Goal: Information Seeking & Learning: Learn about a topic

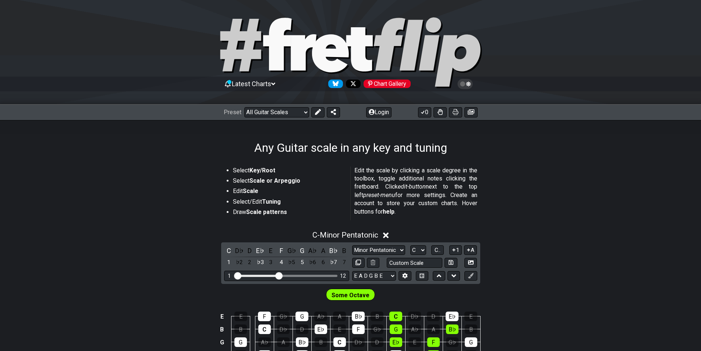
select select "/guitar-scales"
select select "C"
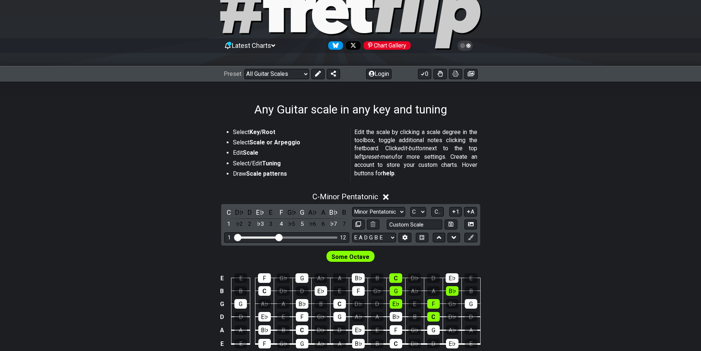
scroll to position [74, 0]
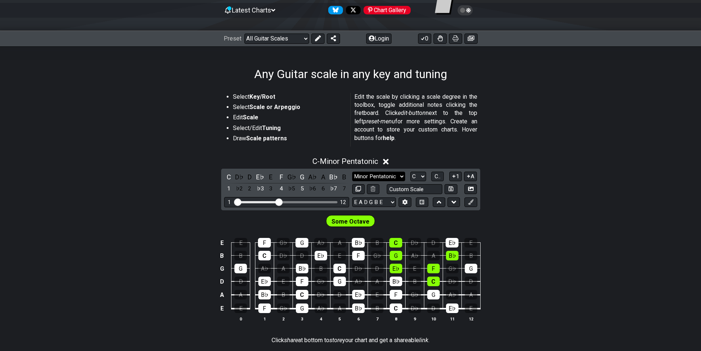
click at [374, 176] on select "Minor Pentatonic Root Minor Pentatonic Major Pentatonic Minor Blues Major Blues…" at bounding box center [378, 176] width 53 height 10
click at [352, 171] on select "Minor Pentatonic Root Minor Pentatonic Major Pentatonic Minor Blues Major Blues…" at bounding box center [378, 176] width 53 height 10
click at [368, 178] on select "Minor Pentatonic Root Minor Pentatonic Major Pentatonic Minor Blues Major Blues…" at bounding box center [378, 176] width 53 height 10
click at [352, 171] on select "Minor Pentatonic Root Minor Pentatonic Major Pentatonic Minor Blues Major Blues…" at bounding box center [378, 176] width 53 height 10
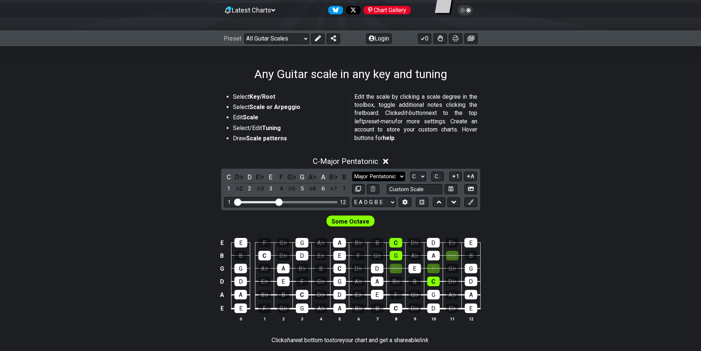
click at [363, 173] on select "Minor Pentatonic Root Minor Pentatonic Major Pentatonic Minor Blues Major Blues…" at bounding box center [378, 176] width 53 height 10
click at [352, 171] on select "Minor Pentatonic Root Minor Pentatonic Major Pentatonic Minor Blues Major Blues…" at bounding box center [378, 176] width 53 height 10
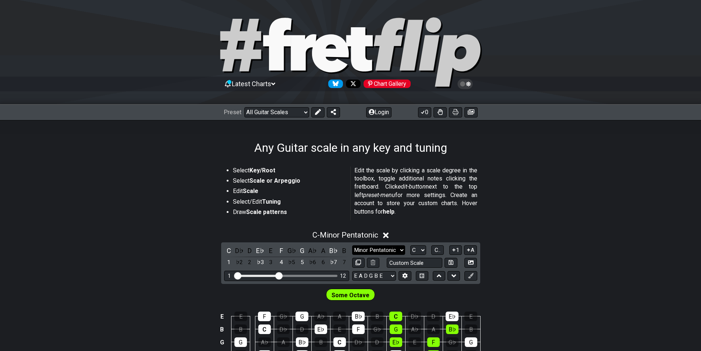
click at [373, 251] on select "Minor Pentatonic Root Minor Pentatonic Major Pentatonic Minor Blues Major Blues…" at bounding box center [378, 250] width 53 height 10
click at [352, 245] on select "Minor Pentatonic Root Minor Pentatonic Major Pentatonic Minor Blues Major Blues…" at bounding box center [378, 250] width 53 height 10
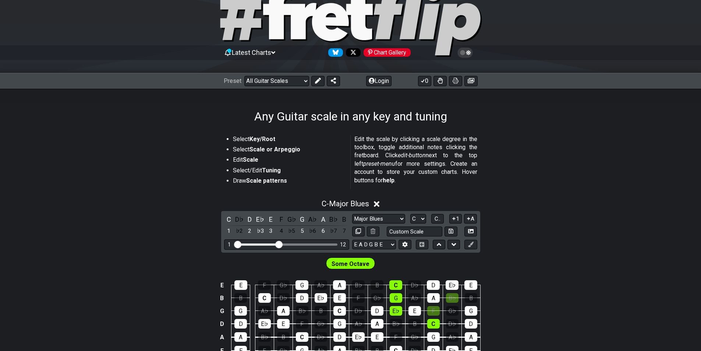
scroll to position [74, 0]
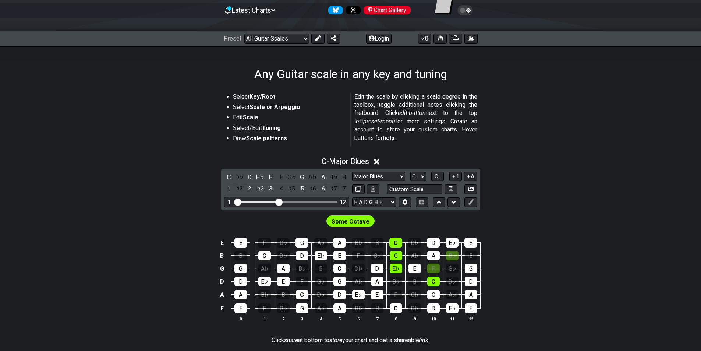
click at [244, 33] on div "Preset Welcome to #fretflip! Initial Preset Custom Preset Minor Pentatonic Majo…" at bounding box center [282, 38] width 116 height 10
click at [261, 33] on select "Welcome to #fretflip! Initial Preset Custom Preset Minor Pentatonic Major Penta…" at bounding box center [276, 38] width 65 height 10
click at [377, 174] on select "Minor Pentatonic Root Minor Pentatonic Major Pentatonic Minor Blues Major Blues…" at bounding box center [378, 176] width 53 height 10
select select "Major"
click at [352, 171] on select "Minor Pentatonic Root Minor Pentatonic Major Pentatonic Minor Blues Major Blues…" at bounding box center [378, 176] width 53 height 10
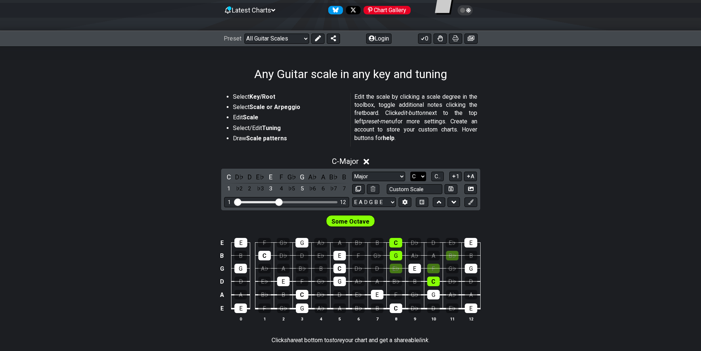
click at [419, 178] on select "A♭ A A♯ B♭ B C C♯ D♭ D D♯ E♭ E F F♯ G♭ G G♯" at bounding box center [418, 176] width 16 height 10
select select "B"
click at [410, 171] on select "A♭ A A♯ B♭ B C C♯ D♭ D D♯ E♭ E F F♯ G♭ G G♯" at bounding box center [418, 176] width 16 height 10
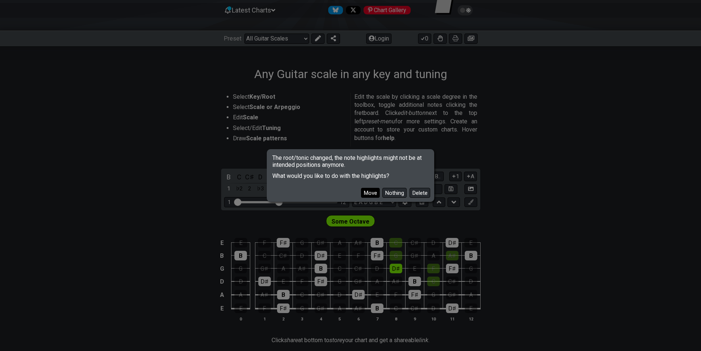
click at [369, 196] on button "Move" at bounding box center [370, 193] width 19 height 10
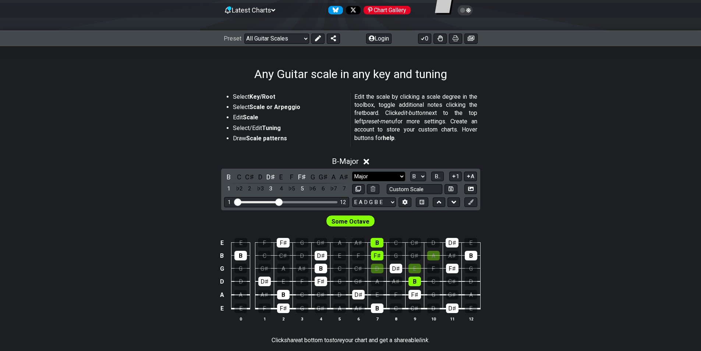
click at [383, 174] on select "Minor Pentatonic Root Minor Pentatonic Major Pentatonic Minor Blues Major Blues…" at bounding box center [378, 176] width 53 height 10
select select "Major / [PERSON_NAME]"
click at [352, 171] on select "Minor Pentatonic Root Minor Pentatonic Major Pentatonic Minor Blues Major Blues…" at bounding box center [378, 176] width 53 height 10
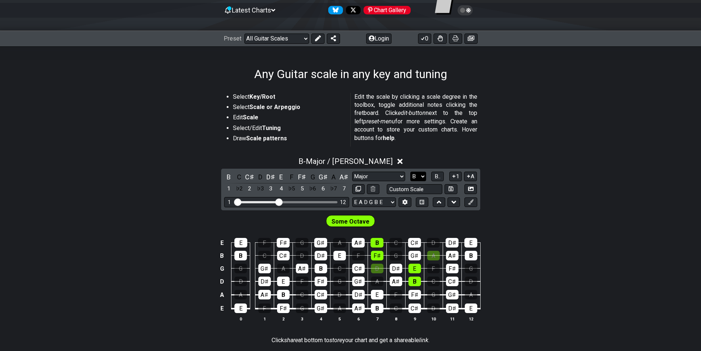
click at [417, 175] on select "A♭ A A♯ B♭ B C C♯ D♭ D D♯ E♭ E F F♯ G♭ G G♯" at bounding box center [418, 176] width 16 height 10
select select "C"
click at [410, 171] on select "A♭ A A♯ B♭ B C C♯ D♭ D D♯ E♭ E F F♯ G♭ G G♯" at bounding box center [418, 176] width 16 height 10
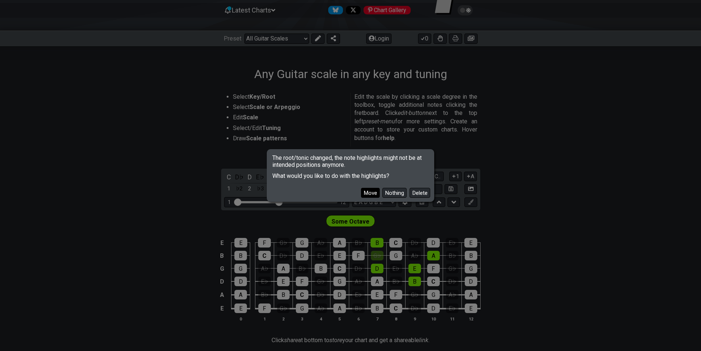
click at [372, 190] on button "Move" at bounding box center [370, 193] width 19 height 10
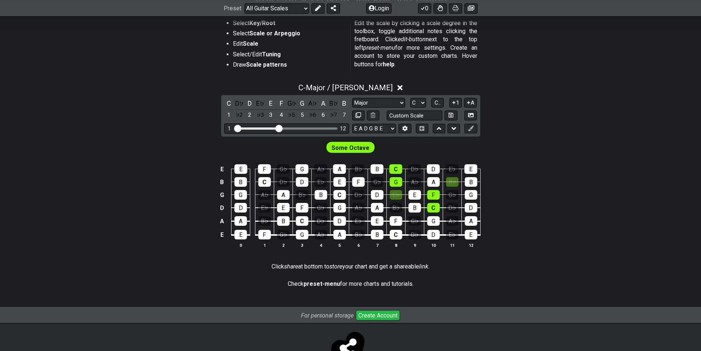
scroll to position [110, 0]
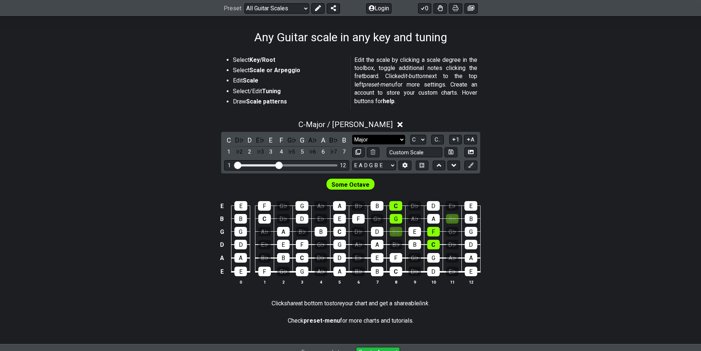
click at [379, 135] on select "Minor Pentatonic Root Minor Pentatonic Major Pentatonic Minor Blues Major Blues…" at bounding box center [378, 140] width 53 height 10
click at [133, 258] on div "E E F G♭ G A♭ A B♭ B C D♭ D E♭ E B B C D♭ D E♭ E F G♭ G A♭ A B♭ B G G A♭ A B♭ B…" at bounding box center [350, 242] width 701 height 103
drag, startPoint x: 278, startPoint y: 167, endPoint x: 308, endPoint y: 171, distance: 29.7
click at [308, 164] on input "Visible fret range" at bounding box center [286, 164] width 104 height 0
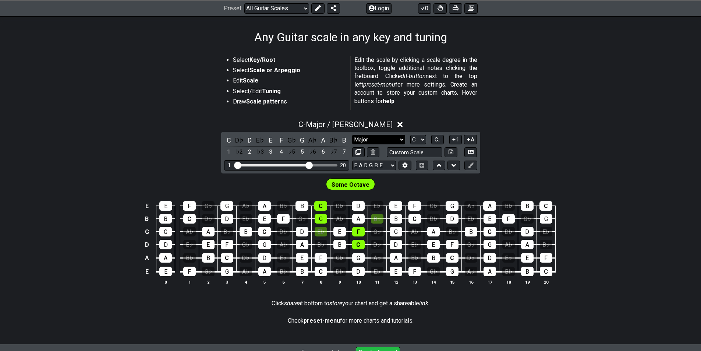
click at [393, 138] on select "Minor Pentatonic Root Minor Pentatonic Major Pentatonic Minor Blues Major Blues…" at bounding box center [378, 140] width 53 height 10
click at [352, 135] on select "Minor Pentatonic Root Minor Pentatonic Major Pentatonic Minor Blues Major Blues…" at bounding box center [378, 140] width 53 height 10
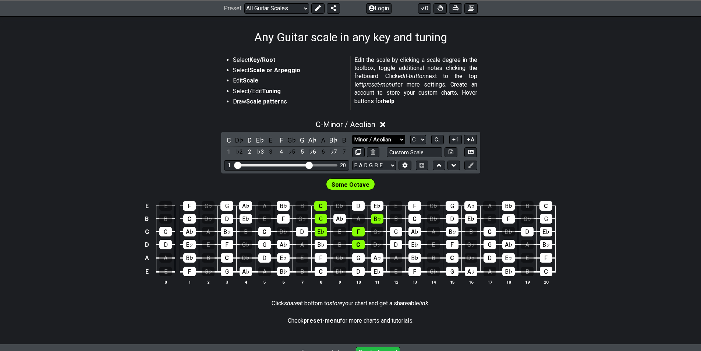
click at [387, 142] on select "Minor Pentatonic Root Minor Pentatonic Major Pentatonic Minor Blues Major Blues…" at bounding box center [378, 140] width 53 height 10
click at [352, 135] on select "Minor Pentatonic Root Minor Pentatonic Major Pentatonic Minor Blues Major Blues…" at bounding box center [378, 140] width 53 height 10
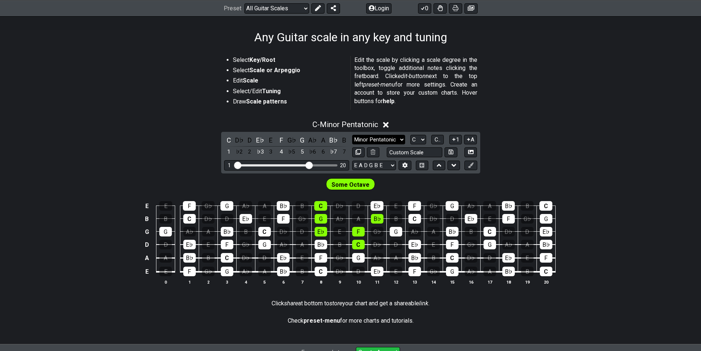
click at [365, 141] on select "Minor Pentatonic Root Minor Pentatonic Major Pentatonic Minor Blues Major Blues…" at bounding box center [378, 140] width 53 height 10
click at [352, 135] on select "Minor Pentatonic Root Minor Pentatonic Major Pentatonic Minor Blues Major Blues…" at bounding box center [378, 140] width 53 height 10
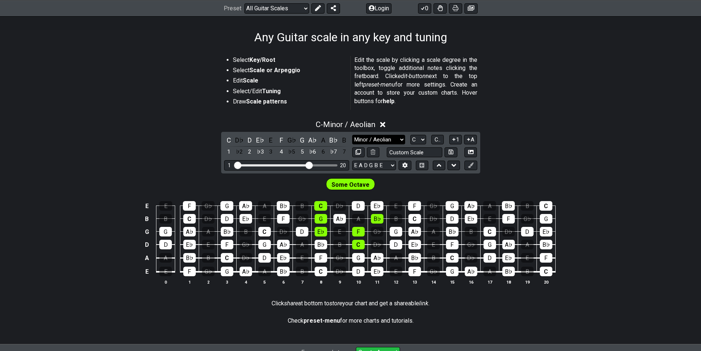
click at [397, 142] on select "Minor Pentatonic Root Minor Pentatonic Major Pentatonic Minor Blues Major Blues…" at bounding box center [378, 140] width 53 height 10
click at [352, 135] on select "Minor Pentatonic Root Minor Pentatonic Major Pentatonic Minor Blues Major Blues…" at bounding box center [378, 140] width 53 height 10
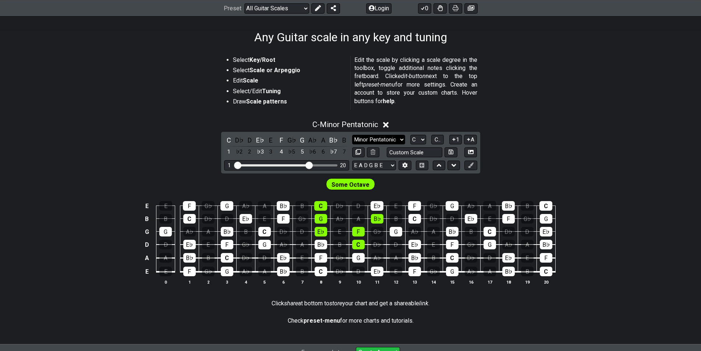
click at [379, 135] on select "Minor Pentatonic Root Minor Pentatonic Major Pentatonic Minor Blues Major Blues…" at bounding box center [378, 140] width 53 height 10
click at [352, 135] on select "Minor Pentatonic Root Minor Pentatonic Major Pentatonic Minor Blues Major Blues…" at bounding box center [378, 140] width 53 height 10
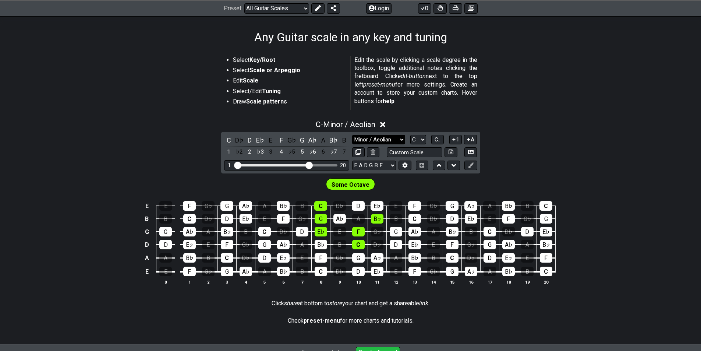
click at [373, 135] on select "Minor Pentatonic Root Minor Pentatonic Major Pentatonic Minor Blues Major Blues…" at bounding box center [378, 140] width 53 height 10
click at [352, 135] on select "Minor Pentatonic Root Minor Pentatonic Major Pentatonic Minor Blues Major Blues…" at bounding box center [378, 140] width 53 height 10
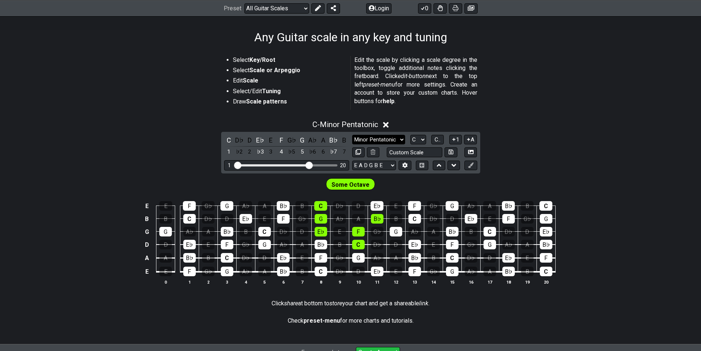
click at [386, 138] on select "Minor Pentatonic Root Minor Pentatonic Major Pentatonic Minor Blues Major Blues…" at bounding box center [378, 140] width 53 height 10
click at [352, 135] on select "Minor Pentatonic Root Minor Pentatonic Major Pentatonic Minor Blues Major Blues…" at bounding box center [378, 140] width 53 height 10
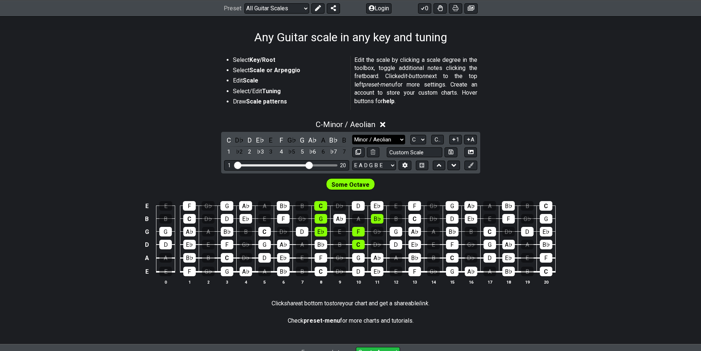
click at [387, 135] on select "Minor Pentatonic Root Minor Pentatonic Major Pentatonic Minor Blues Major Blues…" at bounding box center [378, 140] width 53 height 10
click at [352, 135] on select "Minor Pentatonic Root Minor Pentatonic Major Pentatonic Minor Blues Major Blues…" at bounding box center [378, 140] width 53 height 10
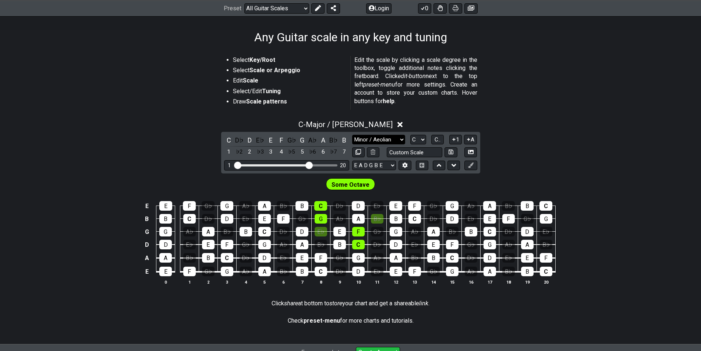
click at [360, 142] on select "Minor Pentatonic Root Minor Pentatonic Major Pentatonic Minor Blues Major Blues…" at bounding box center [378, 140] width 53 height 10
click at [182, 295] on div "Select Key/Root Select Scale or Arpeggio Edit Scale Select/Edit Tuning Draw Sca…" at bounding box center [350, 194] width 701 height 300
click at [359, 137] on select "Minor Pentatonic Root Minor Pentatonic Major Pentatonic Minor Blues Major Blues…" at bounding box center [378, 140] width 53 height 10
click at [352, 135] on select "Minor Pentatonic Root Minor Pentatonic Major Pentatonic Minor Blues Major Blues…" at bounding box center [378, 140] width 53 height 10
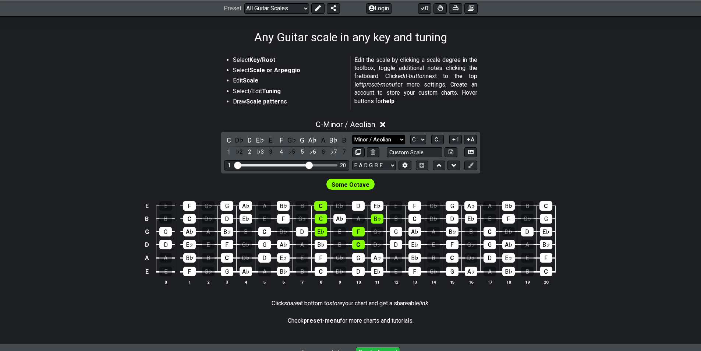
click at [370, 139] on select "Minor Pentatonic Root Minor Pentatonic Major Pentatonic Minor Blues Major Blues…" at bounding box center [378, 140] width 53 height 10
click at [352, 135] on select "Minor Pentatonic Root Minor Pentatonic Major Pentatonic Minor Blues Major Blues…" at bounding box center [378, 140] width 53 height 10
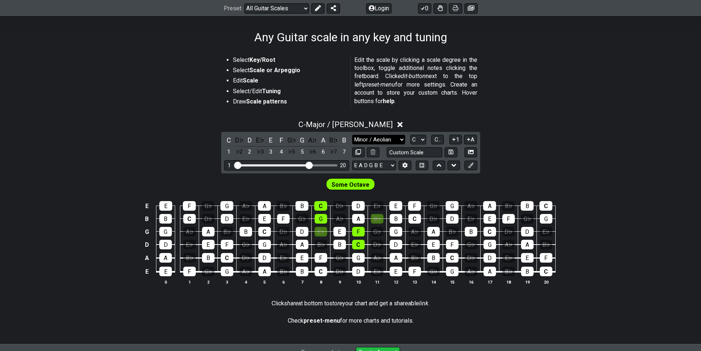
click at [373, 138] on select "Minor Pentatonic Root Minor Pentatonic Major Pentatonic Minor Blues Major Blues…" at bounding box center [378, 140] width 53 height 10
select select "Minor / Aeolian"
click at [352, 135] on select "Minor Pentatonic Root Minor Pentatonic Major Pentatonic Minor Blues Major Blues…" at bounding box center [378, 140] width 53 height 10
